Goal: Task Accomplishment & Management: Use online tool/utility

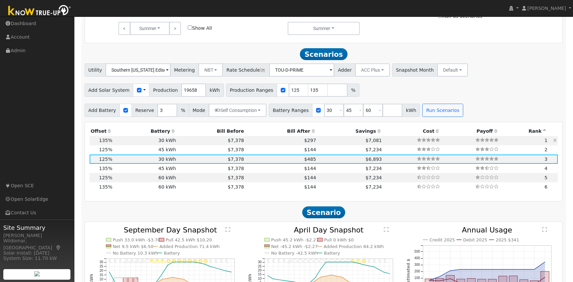
scroll to position [387, 0]
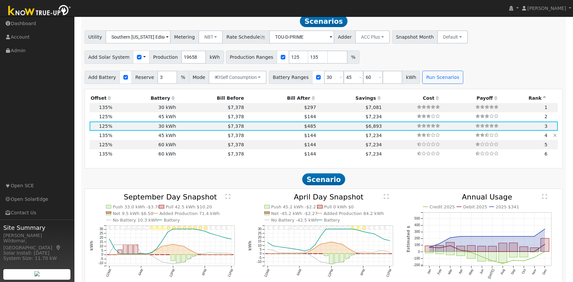
click at [134, 139] on td "45 kWh" at bounding box center [145, 135] width 64 height 9
type input "$46,530"
type input "$51,750"
type input "$29,484"
type input "17.7"
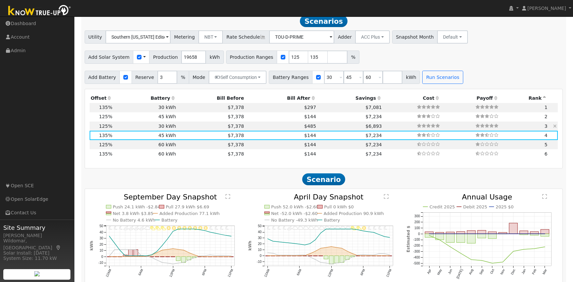
click at [157, 127] on td "30 kWh" at bounding box center [145, 126] width 64 height 9
type input "$43,083"
type input "$34,500"
type input "$23,275"
type input "16.4"
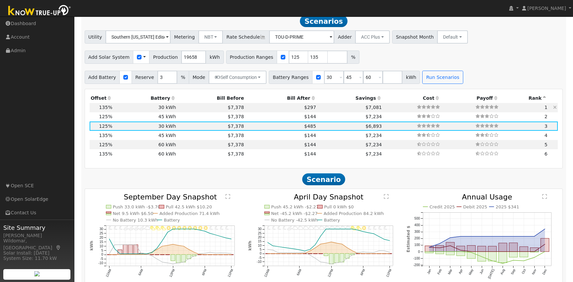
click at [147, 110] on td "30 kWh" at bounding box center [145, 107] width 64 height 9
type input "$46,530"
type input "$24,309"
type input "17.7"
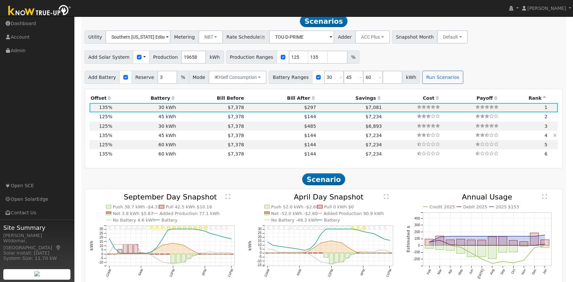
click at [151, 140] on td "45 kWh" at bounding box center [145, 135] width 64 height 9
type input "$51,750"
type input "$29,484"
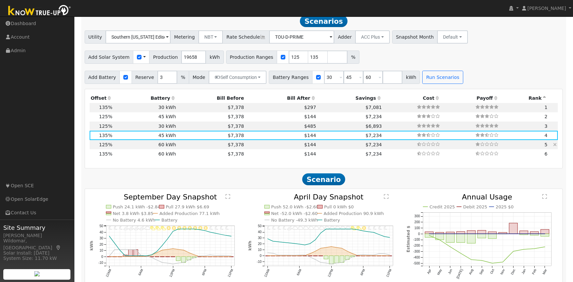
click at [151, 149] on td "60 kWh" at bounding box center [145, 144] width 64 height 9
type input "$43,083"
type input "$69,000"
type input "$33,625"
type input "16.4"
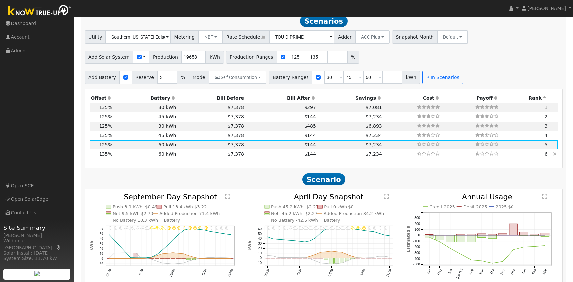
click at [151, 157] on td "60 kWh" at bounding box center [145, 153] width 64 height 9
type input "$46,530"
type input "$34,659"
type input "17.7"
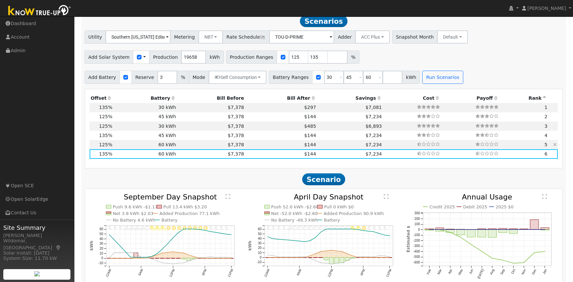
scroll to position [420, 0]
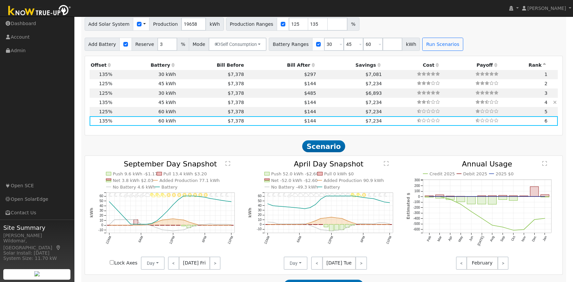
click at [147, 106] on td "45 kWh" at bounding box center [145, 102] width 64 height 9
type input "$51,750"
type input "$29,484"
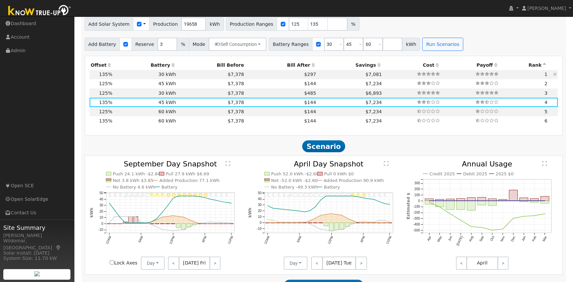
click at [144, 78] on td "30 kWh" at bounding box center [145, 74] width 64 height 9
type input "$34,500"
type input "$24,309"
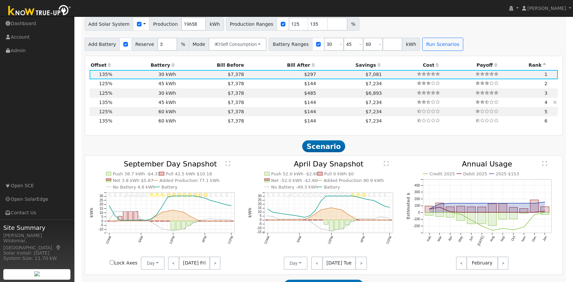
click at [139, 106] on td "45 kWh" at bounding box center [145, 102] width 64 height 9
type input "$51,750"
type input "$29,484"
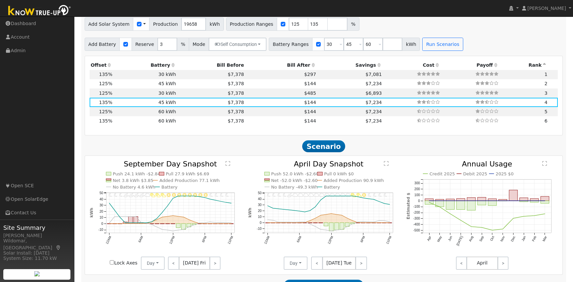
scroll to position [453, 0]
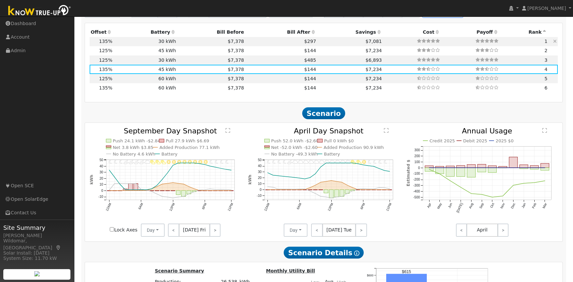
click at [120, 45] on td "30 kWh" at bounding box center [145, 41] width 64 height 9
type input "$34,500"
type input "$24,309"
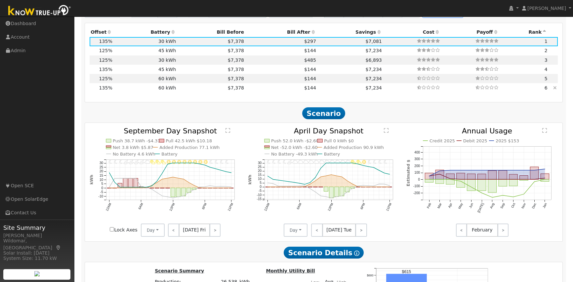
click at [150, 90] on td "60 kWh" at bounding box center [145, 87] width 64 height 9
type input "$69,000"
type input "$34,659"
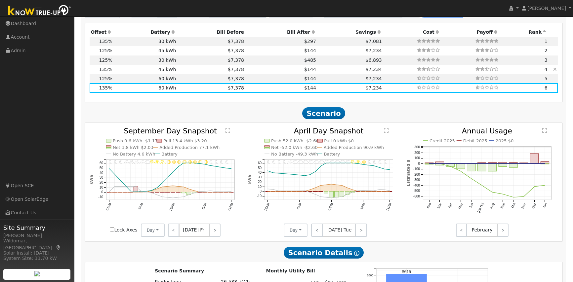
click at [177, 72] on td "$7,378" at bounding box center [211, 69] width 68 height 9
type input "$51,750"
type input "$29,484"
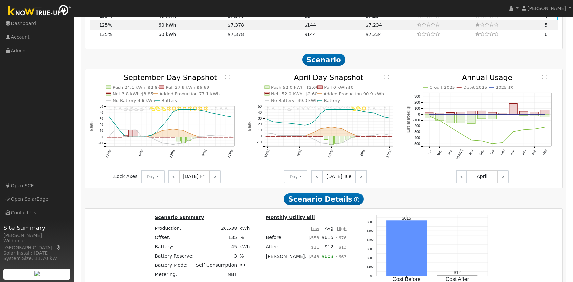
scroll to position [441, 0]
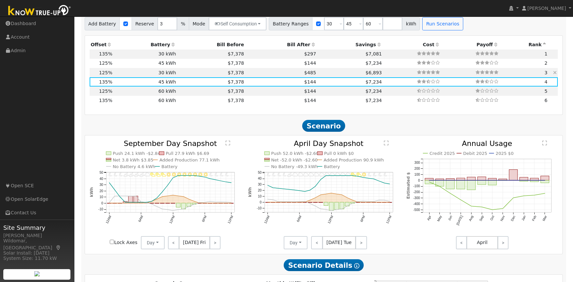
click at [158, 75] on td "30 kWh" at bounding box center [145, 72] width 64 height 9
type input "$43,083"
type input "$34,500"
type input "$23,275"
type input "16.4"
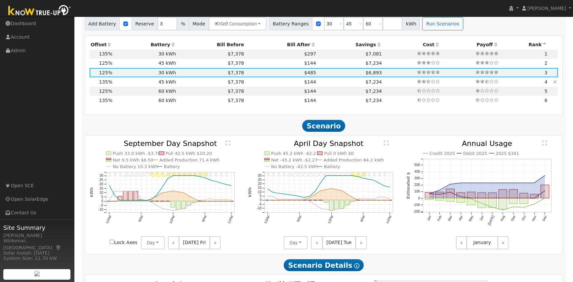
click at [150, 85] on td "45 kWh" at bounding box center [145, 81] width 64 height 9
type input "$46,530"
type input "$51,750"
type input "$29,484"
type input "17.7"
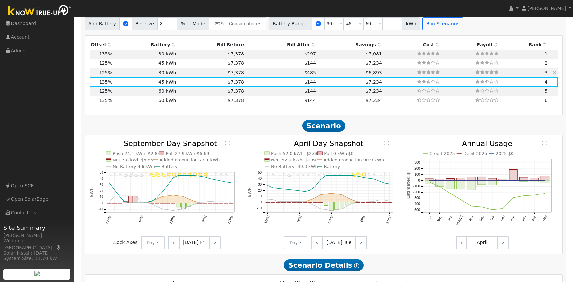
click at [162, 77] on td "30 kWh" at bounding box center [145, 72] width 64 height 9
type input "$43,083"
type input "$34,500"
type input "$23,275"
type input "16.4"
